Goal: Task Accomplishment & Management: Manage account settings

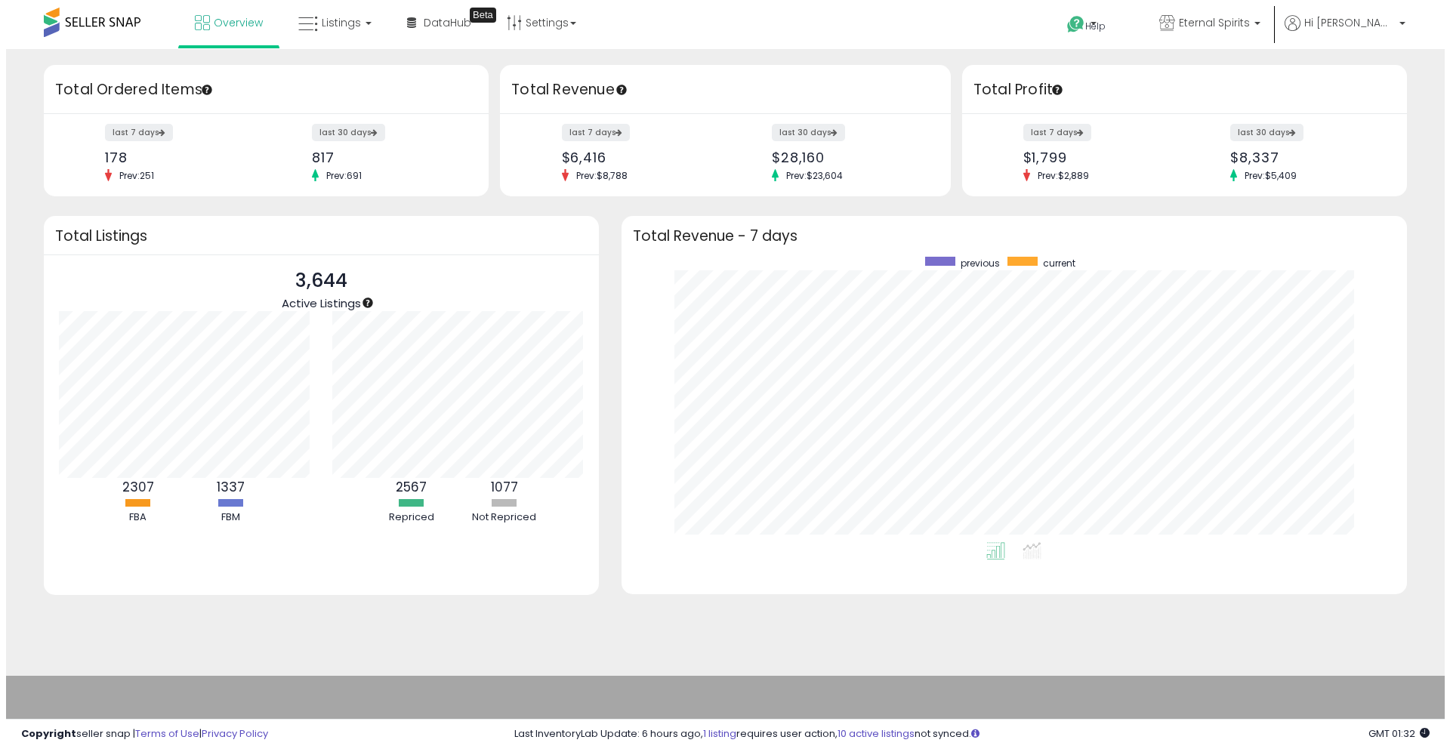
scroll to position [285, 762]
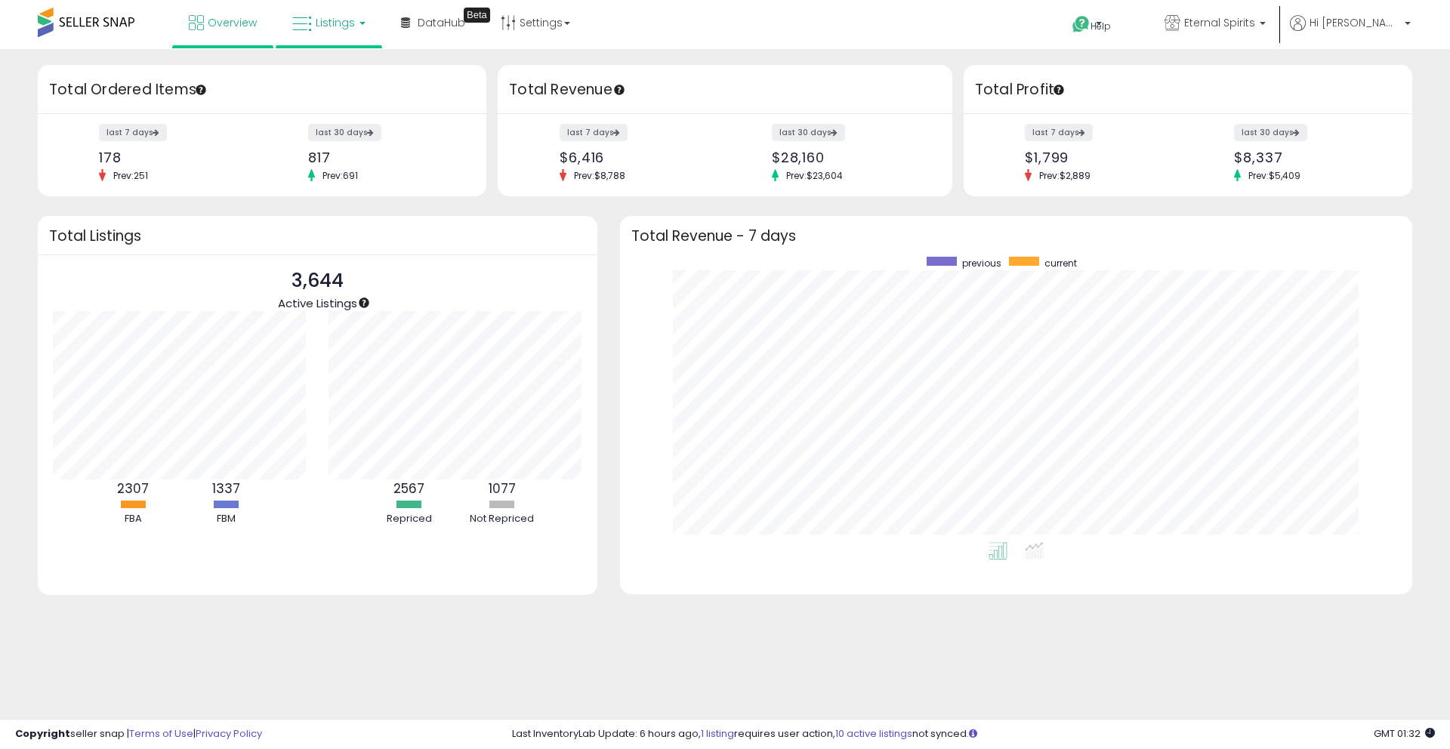
click at [344, 29] on span "Listings" at bounding box center [335, 22] width 39 height 15
click at [339, 97] on li at bounding box center [339, 78] width 127 height 54
click at [335, 26] on span "Listings" at bounding box center [335, 22] width 39 height 15
click at [336, 77] on icon at bounding box center [340, 75] width 66 height 20
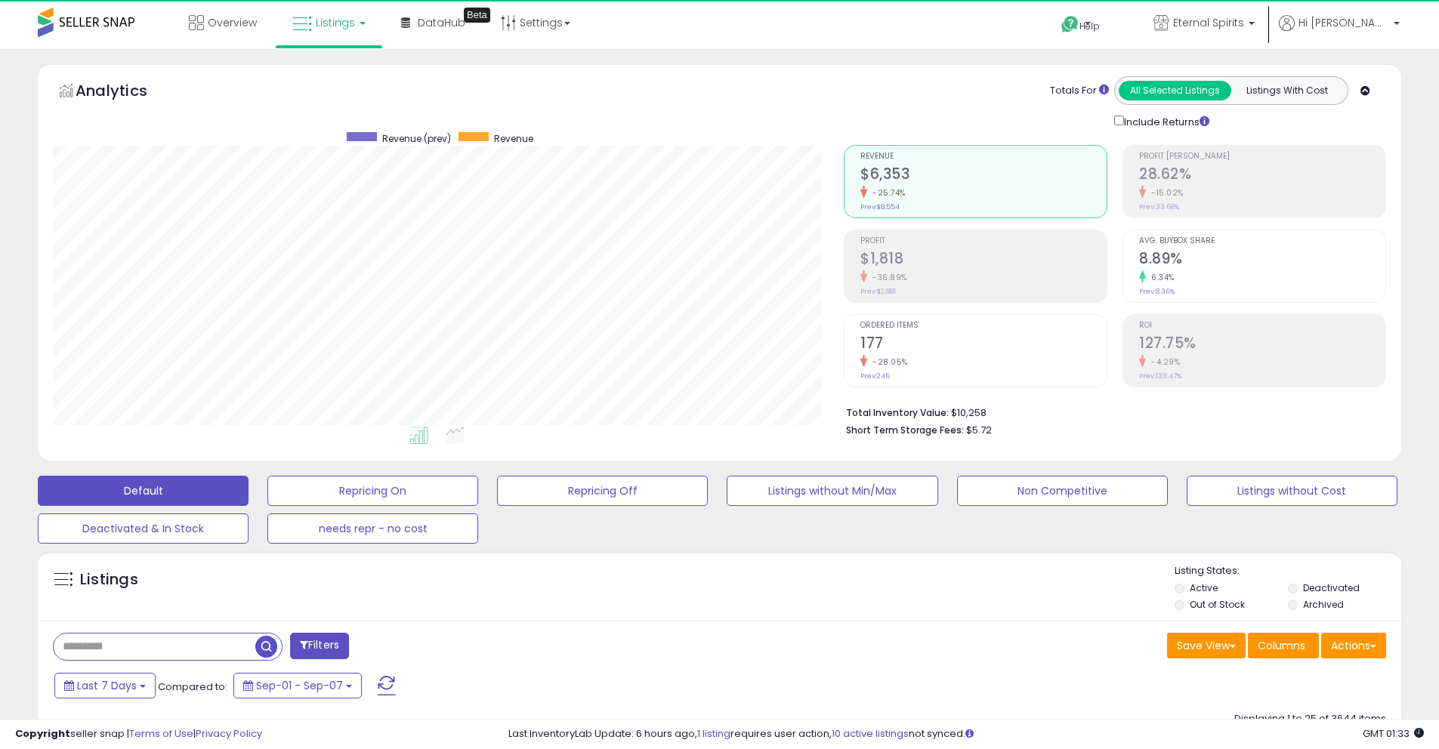
scroll to position [310, 791]
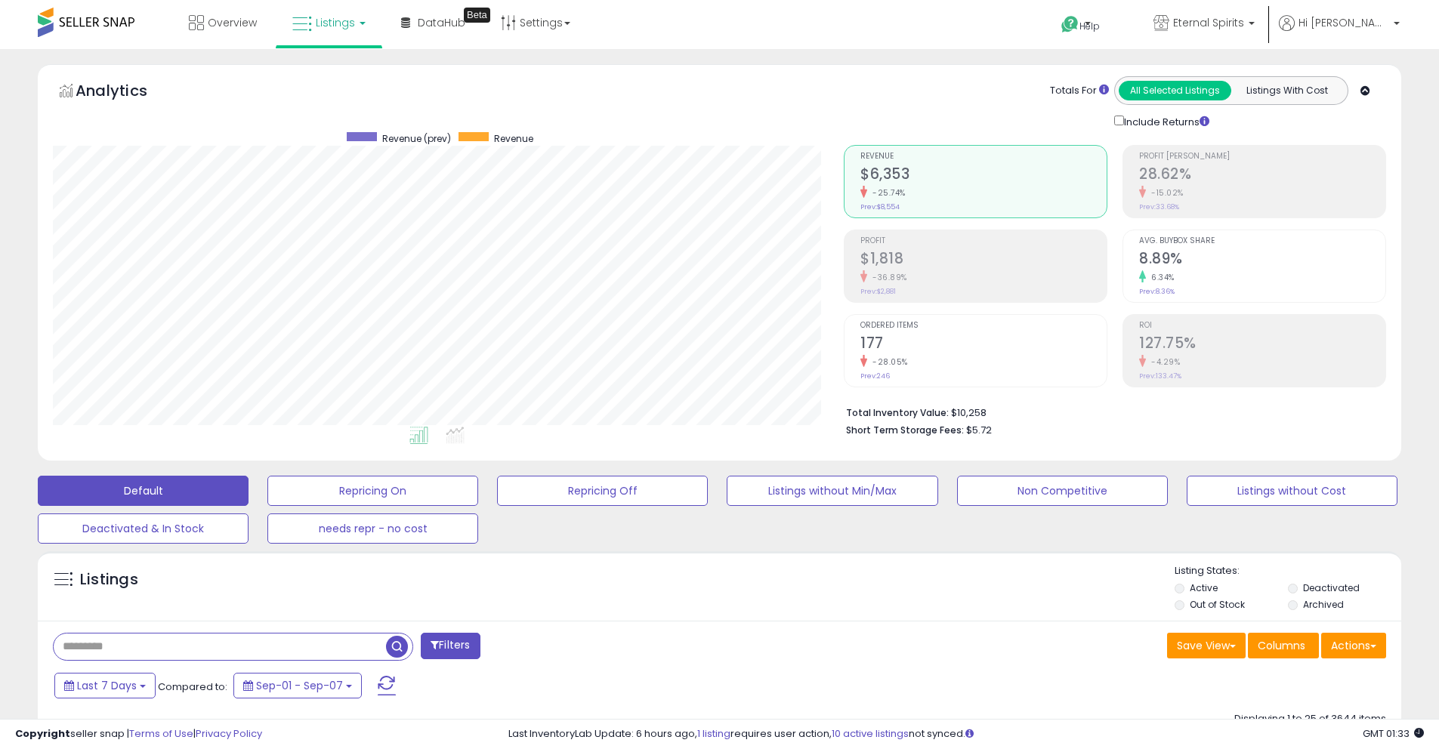
click at [79, 643] on input "text" at bounding box center [220, 647] width 332 height 26
type input "**********"
click at [395, 643] on span "button" at bounding box center [397, 647] width 22 height 22
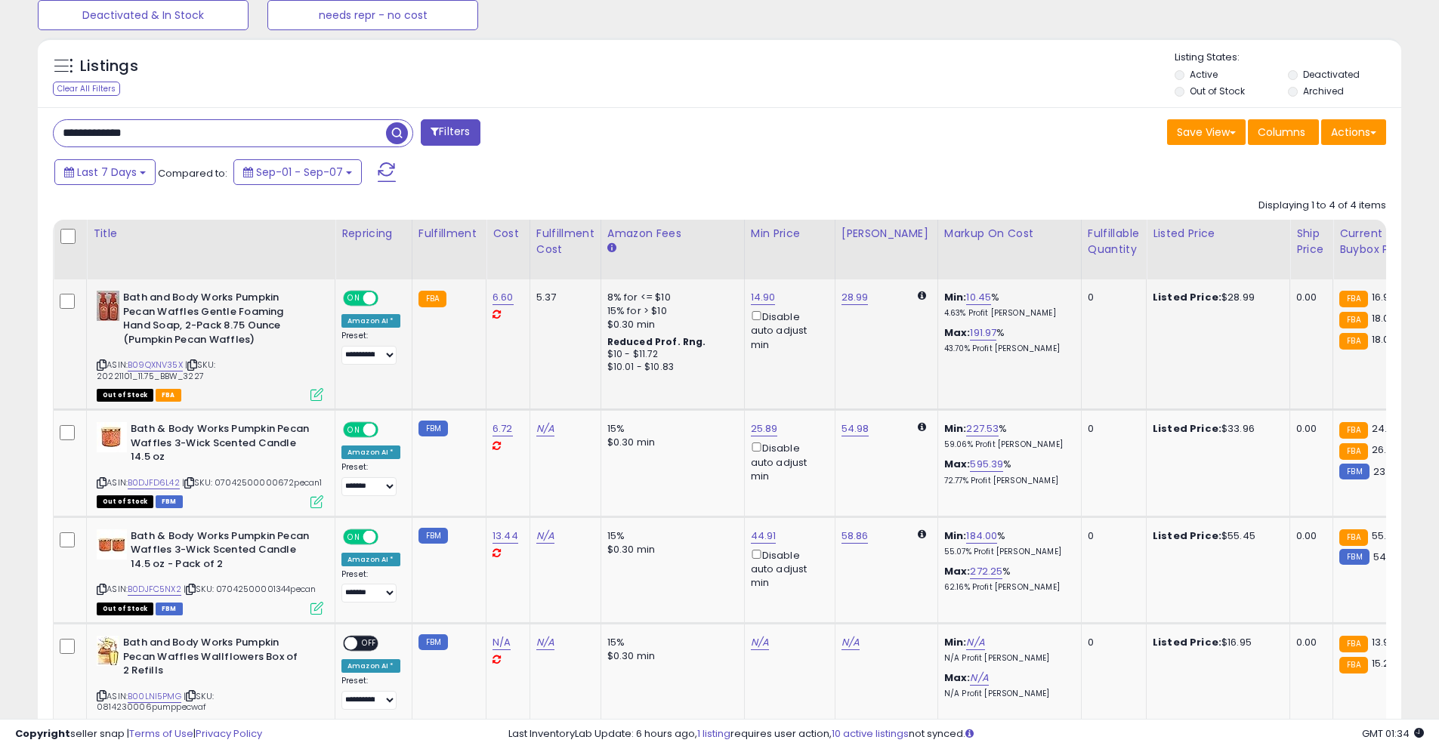
scroll to position [593, 0]
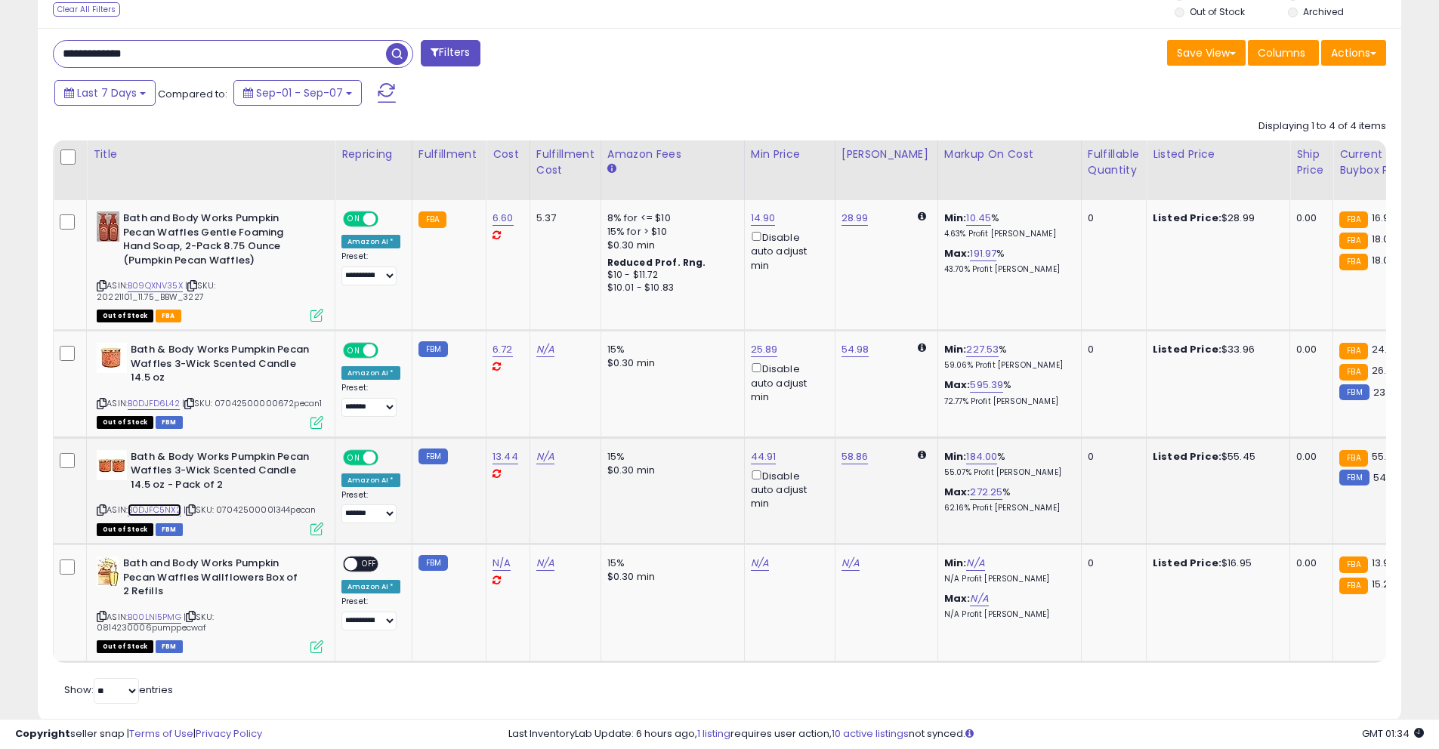
click at [171, 505] on link "B0DJFC5NX2" at bounding box center [155, 510] width 54 height 13
